Goal: Task Accomplishment & Management: Complete application form

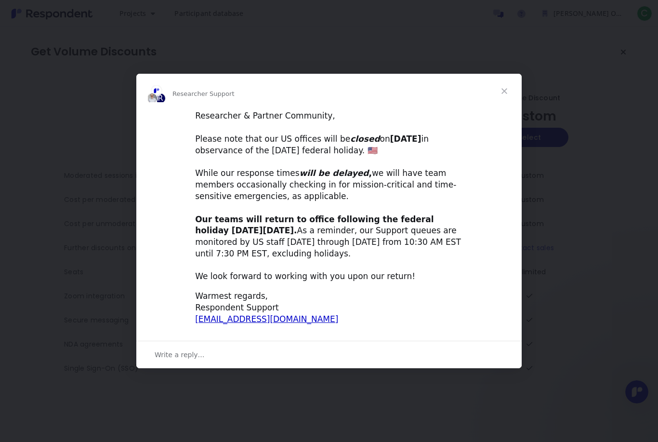
click at [572, 218] on div "Intercom messenger" at bounding box center [329, 221] width 658 height 442
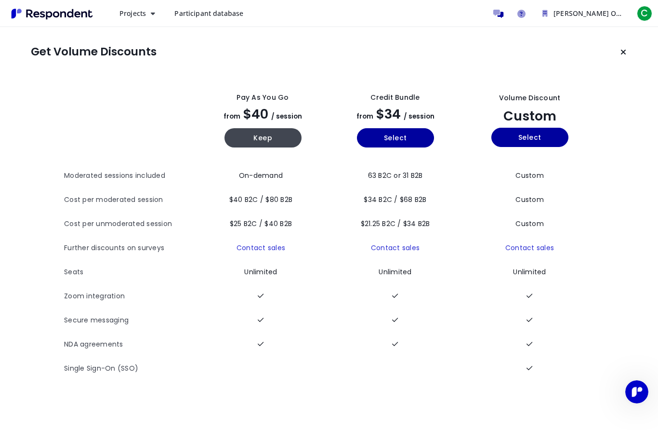
click at [628, 50] on button "Keep current plan" at bounding box center [623, 51] width 19 height 19
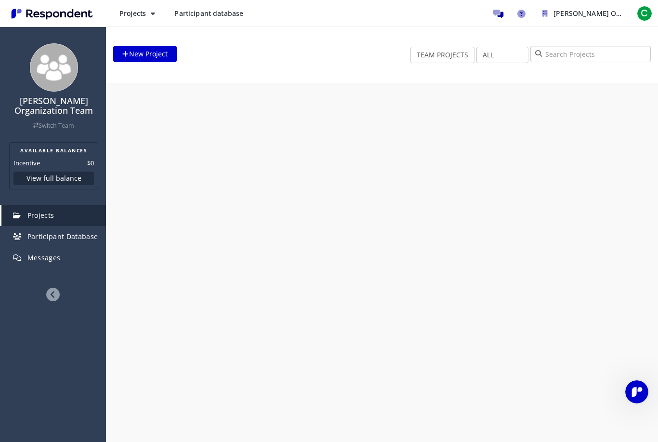
click at [621, 52] on input "search" at bounding box center [590, 54] width 120 height 16
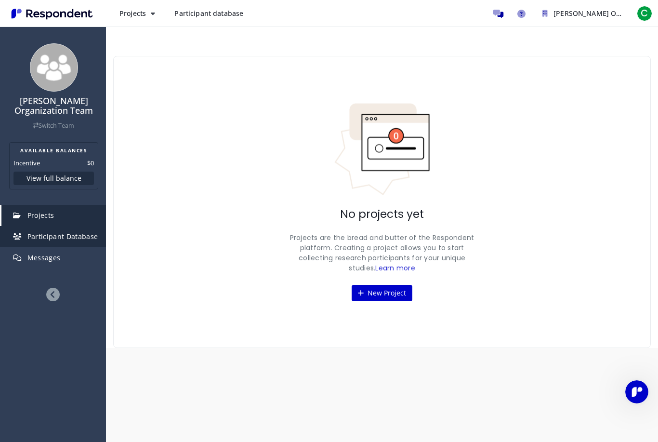
click at [83, 235] on span "Participant Database" at bounding box center [62, 236] width 71 height 9
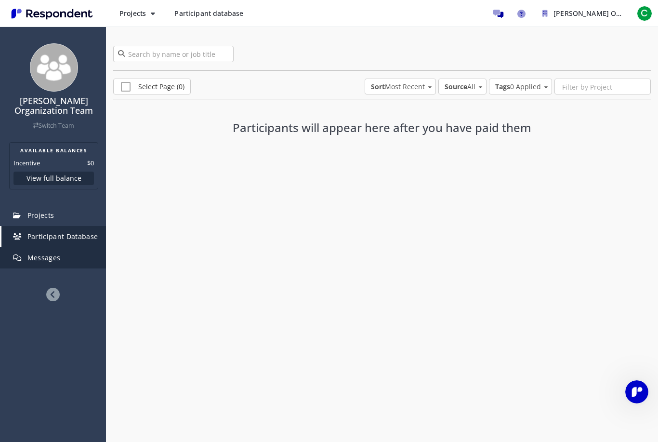
click at [72, 257] on link "Messages" at bounding box center [53, 257] width 105 height 21
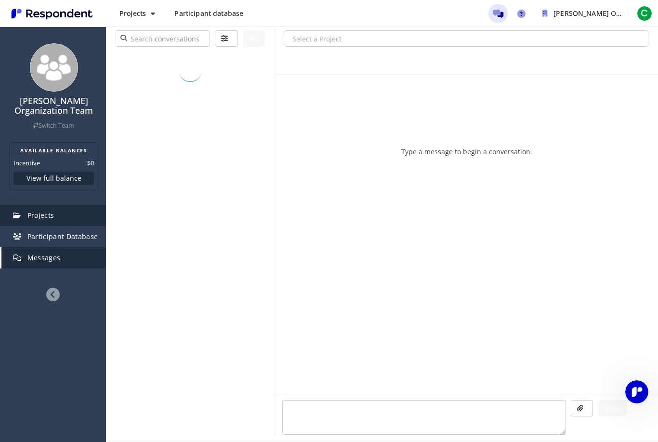
click at [72, 218] on link "Projects" at bounding box center [53, 215] width 105 height 21
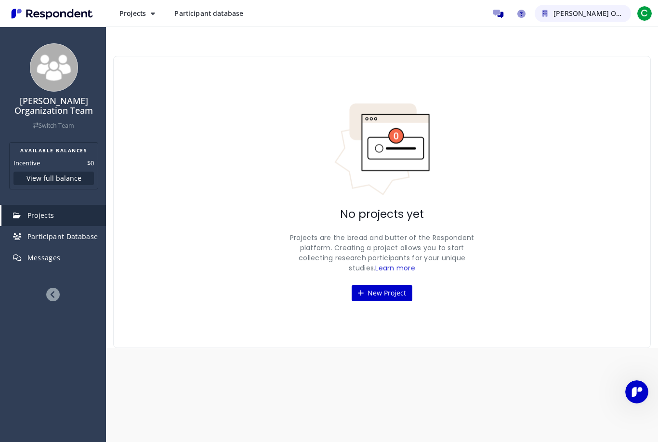
click at [600, 14] on span "[PERSON_NAME] Organization Team" at bounding box center [613, 13] width 120 height 9
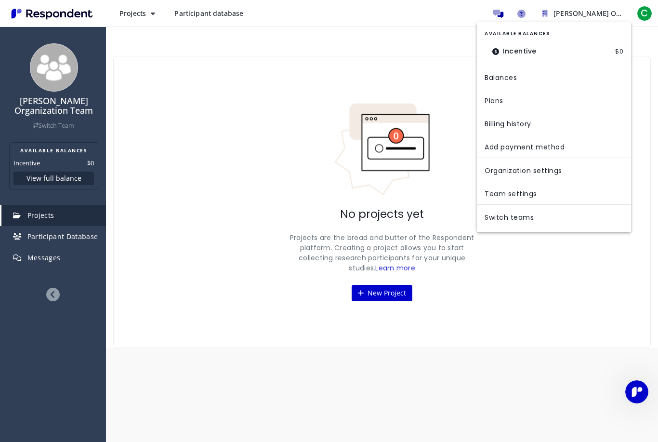
click at [361, 370] on md-backdrop at bounding box center [329, 221] width 658 height 442
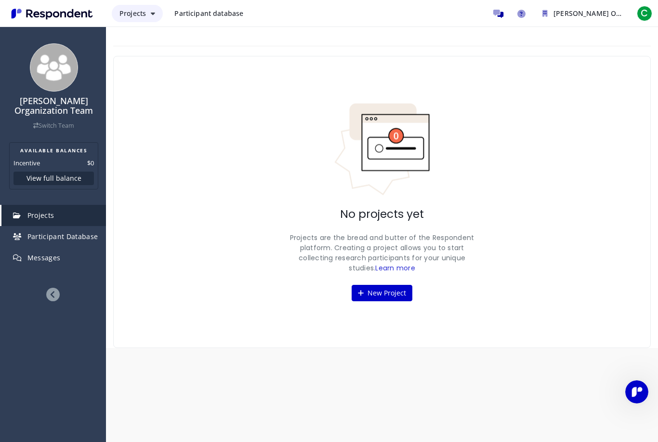
click at [137, 17] on span "Projects" at bounding box center [132, 13] width 26 height 9
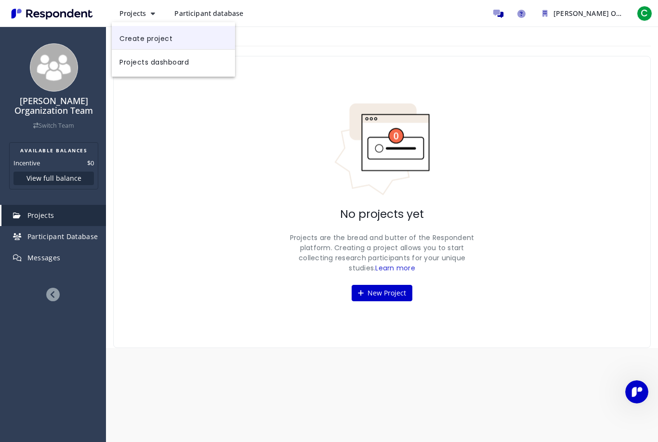
click at [205, 41] on link "Create project" at bounding box center [173, 37] width 123 height 23
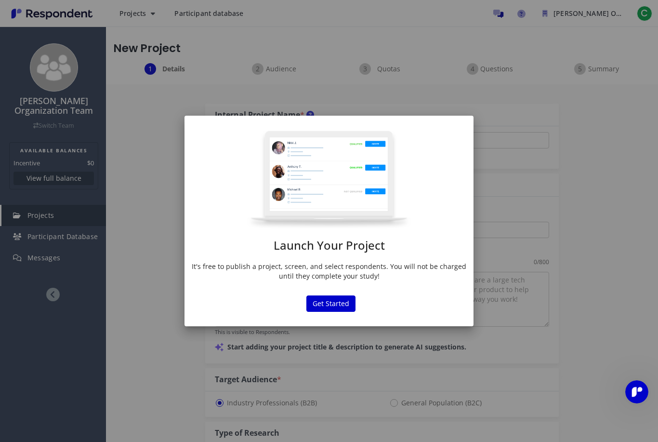
click at [340, 263] on p "It's free to publish a project, screen, and select respondents. You will not be…" at bounding box center [329, 271] width 275 height 19
click at [335, 308] on button "Get Started" at bounding box center [330, 303] width 49 height 16
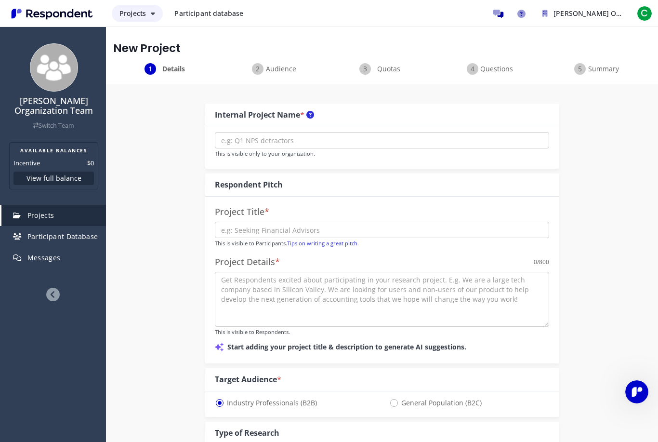
click at [146, 20] on button "Projects" at bounding box center [137, 13] width 51 height 17
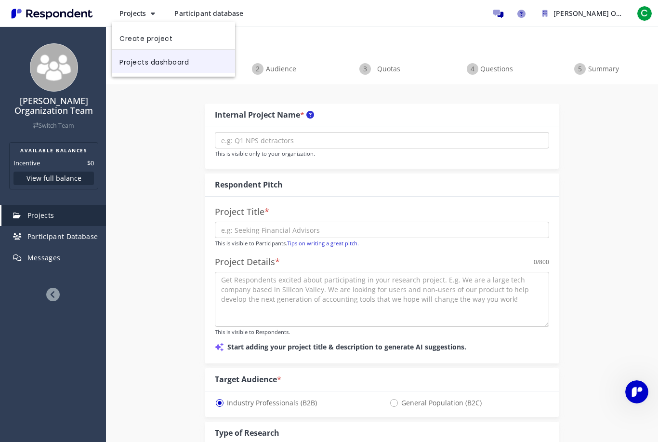
click at [195, 64] on link "Projects dashboard" at bounding box center [173, 61] width 123 height 23
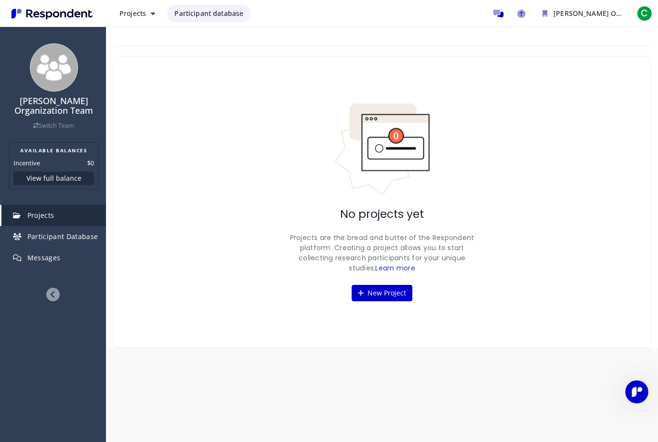
click at [216, 15] on span "Participant database" at bounding box center [208, 13] width 69 height 9
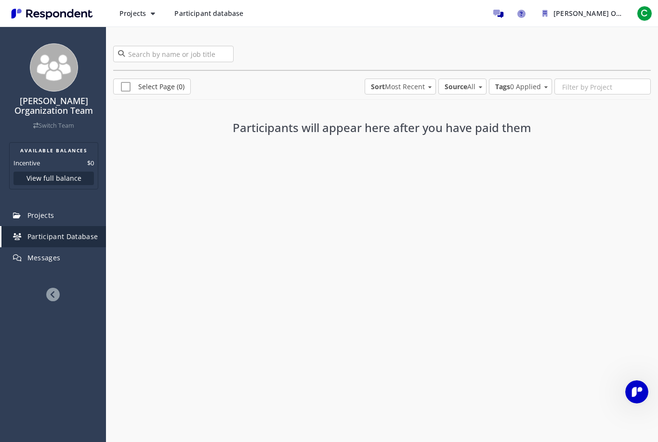
click at [72, 14] on img "Main navigation" at bounding box center [52, 14] width 89 height 16
